Goal: Book appointment/travel/reservation

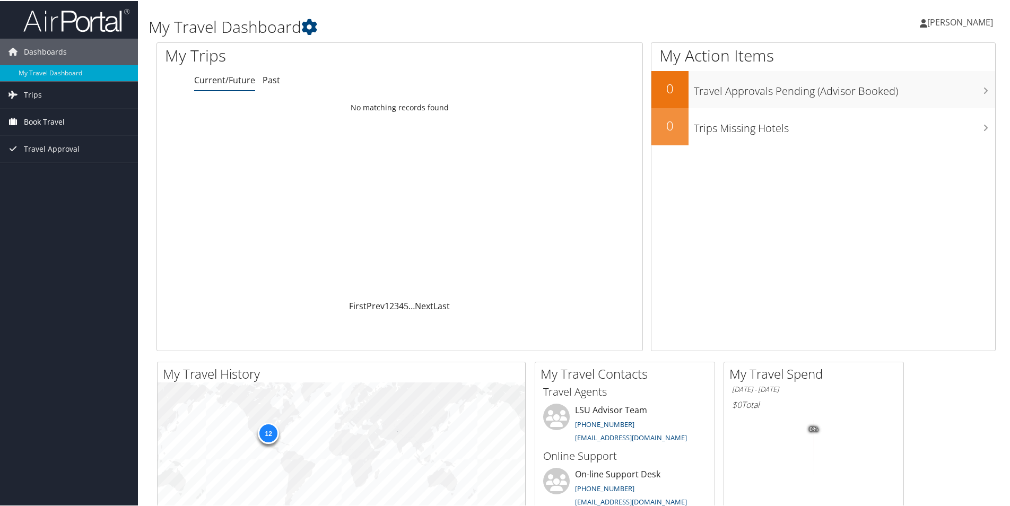
click at [41, 122] on span "Book Travel" at bounding box center [44, 121] width 41 height 27
click at [50, 119] on span "Book Travel" at bounding box center [44, 121] width 41 height 27
click at [46, 158] on link "Book/Manage Online Trips" at bounding box center [69, 158] width 138 height 16
